Goal: Obtain resource: Obtain resource

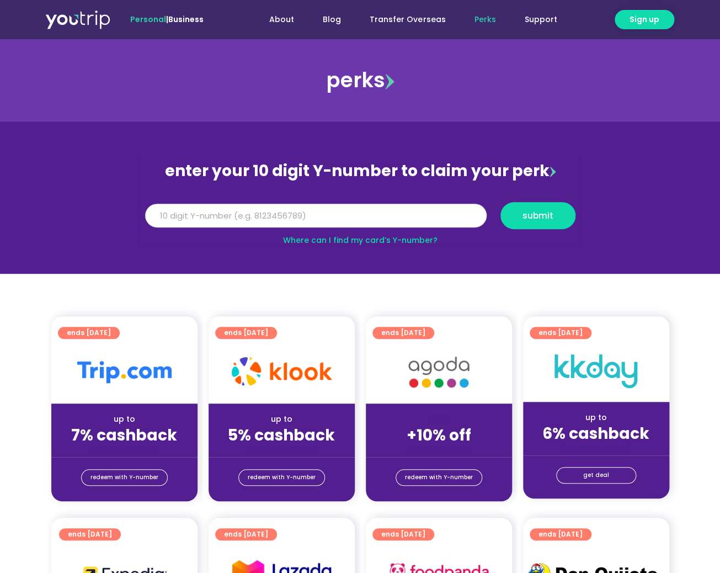
click at [308, 221] on input "Y Number" at bounding box center [316, 216] width 342 height 24
click at [255, 220] on input "Y Number" at bounding box center [316, 216] width 342 height 24
click at [296, 211] on input "Y Number" at bounding box center [316, 216] width 342 height 24
type input "8183347488"
click at [542, 215] on span "submit" at bounding box center [537, 215] width 31 height 8
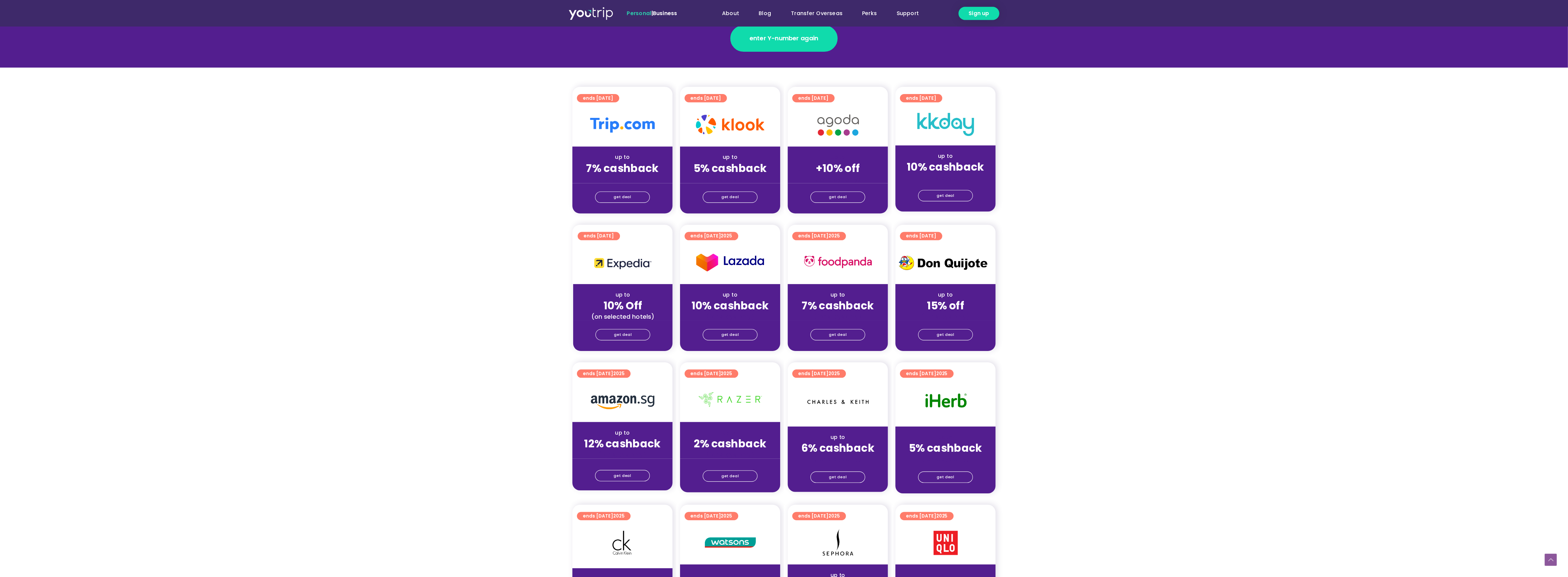
scroll to position [123, 0]
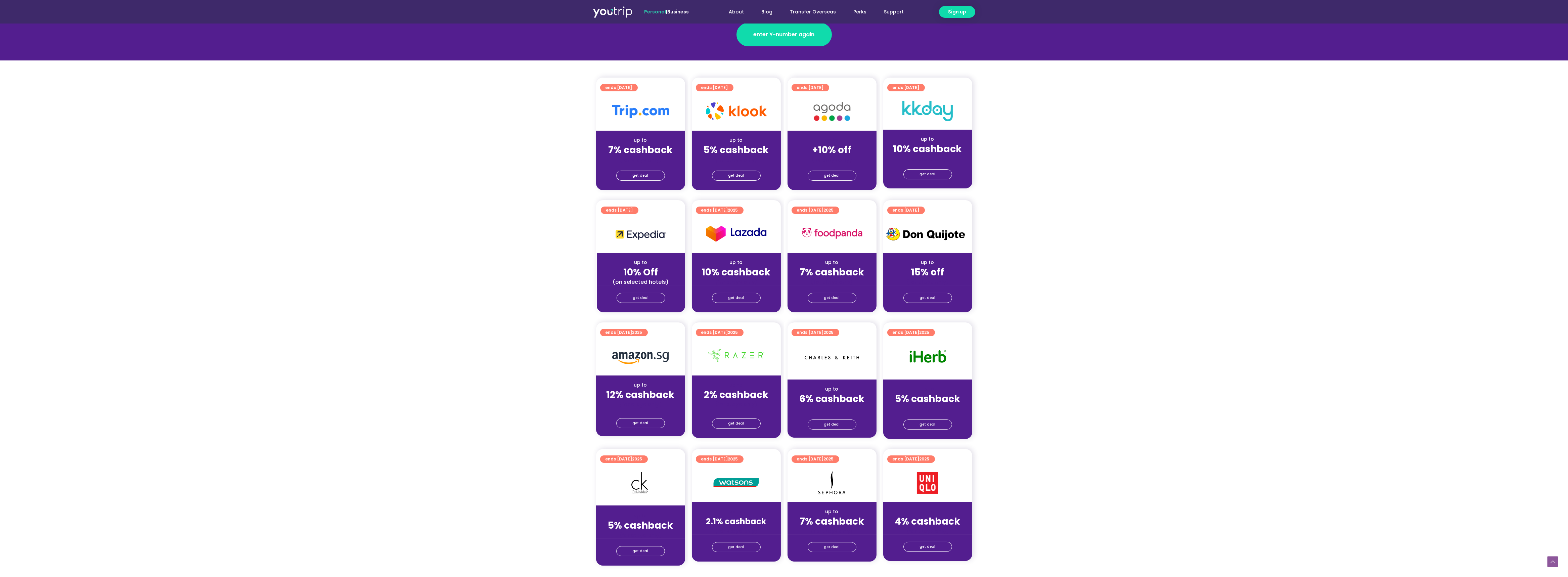
drag, startPoint x: 976, startPoint y: 0, endPoint x: 1154, endPoint y: 256, distance: 311.8
click at [438, 254] on section "ends [DATE] up to 10% Off (on selected hotels) get deal ends [DATE] up to 10% c…" at bounding box center [784, 261] width 1568 height 121
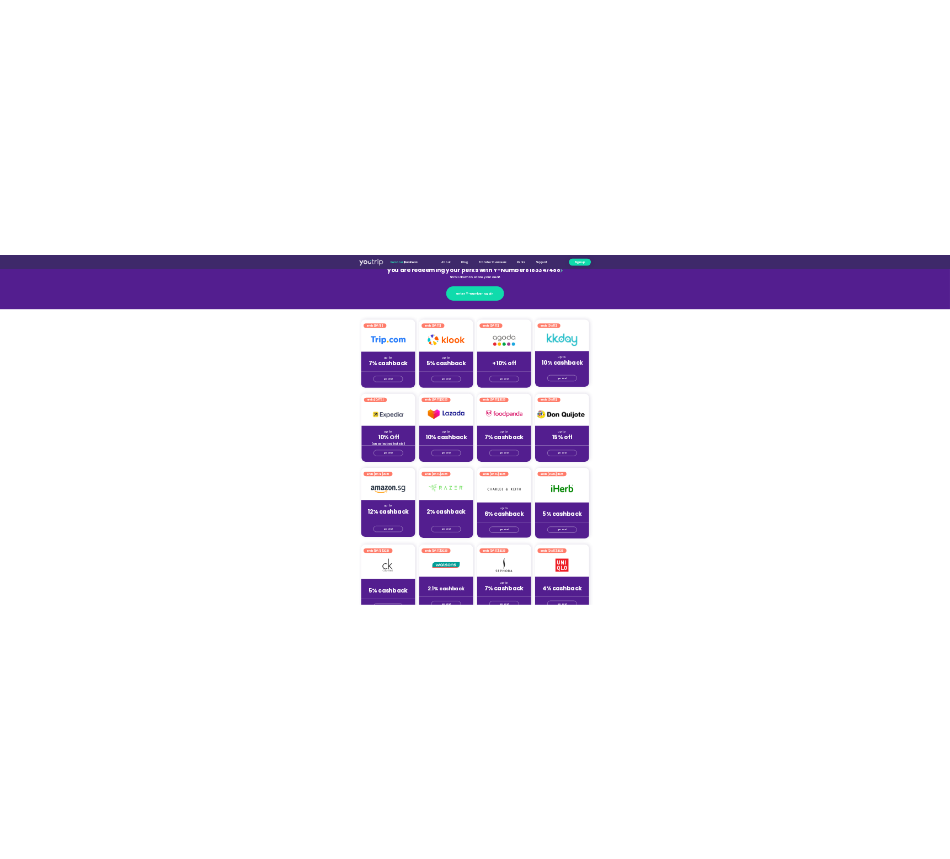
scroll to position [127, 0]
